Goal: Transaction & Acquisition: Book appointment/travel/reservation

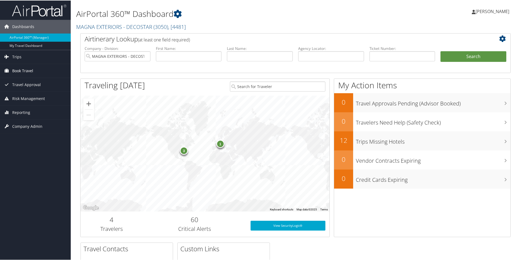
click at [29, 66] on span "Book Travel" at bounding box center [22, 70] width 21 height 14
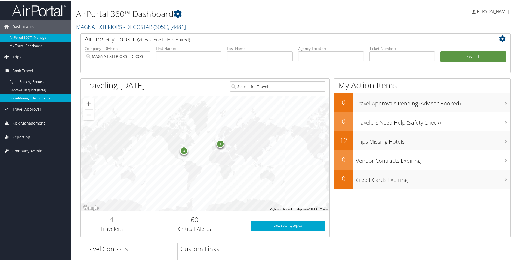
click at [33, 95] on link "Book/Manage Online Trips" at bounding box center [35, 97] width 71 height 8
